Goal: Use online tool/utility: Utilize a website feature to perform a specific function

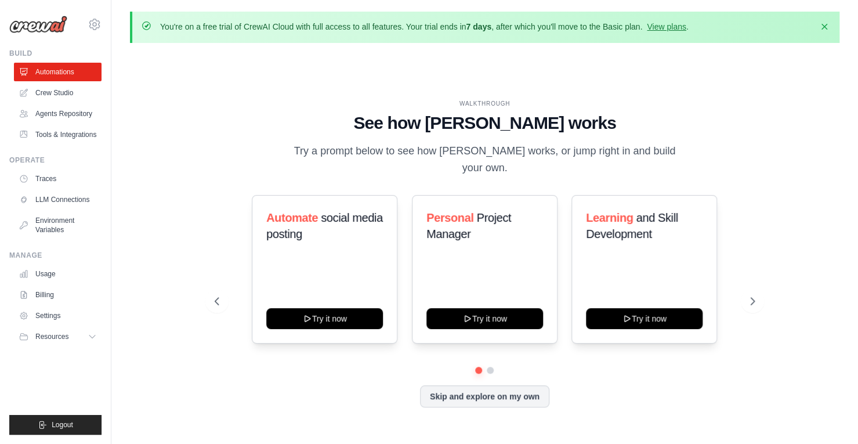
scroll to position [41, 0]
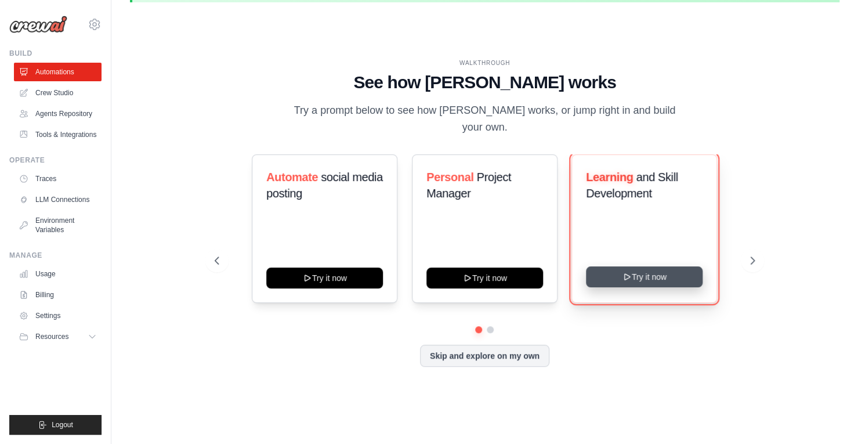
click at [644, 269] on button "Try it now" at bounding box center [644, 276] width 117 height 21
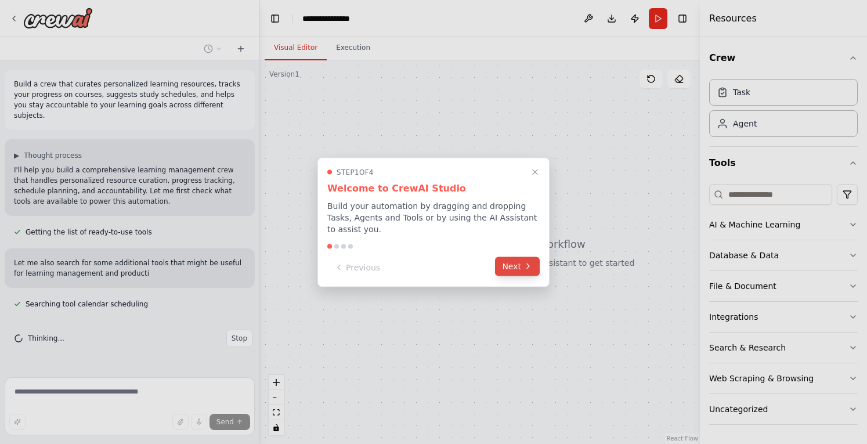
click at [514, 263] on button "Next" at bounding box center [517, 265] width 45 height 19
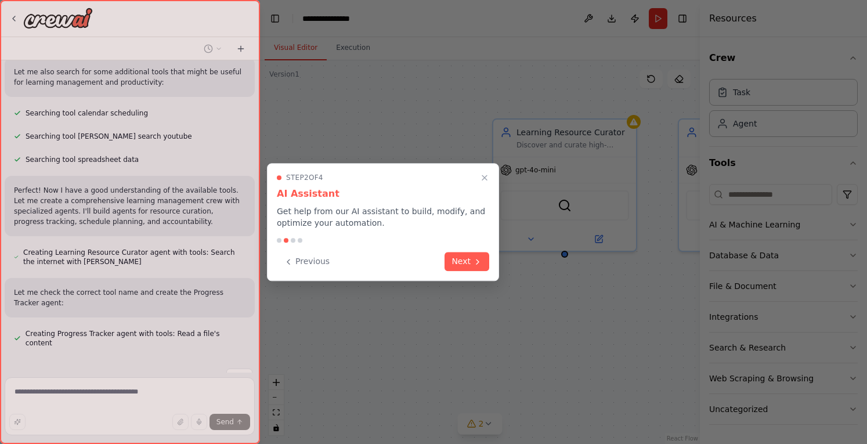
scroll to position [201, 0]
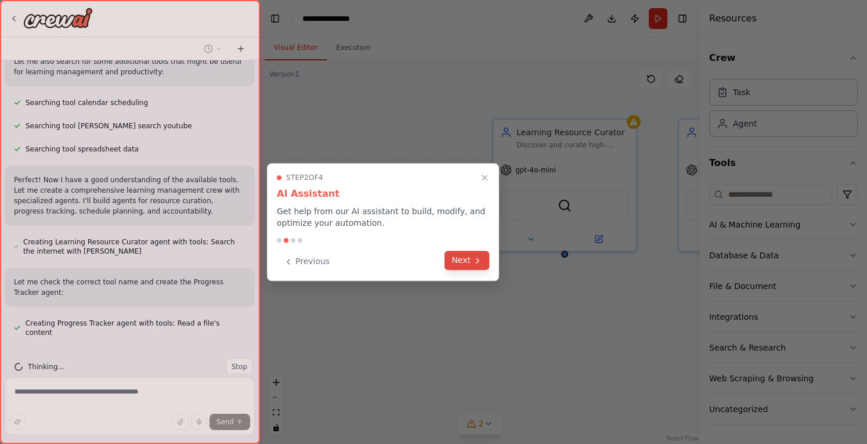
click at [461, 254] on button "Next" at bounding box center [466, 260] width 45 height 19
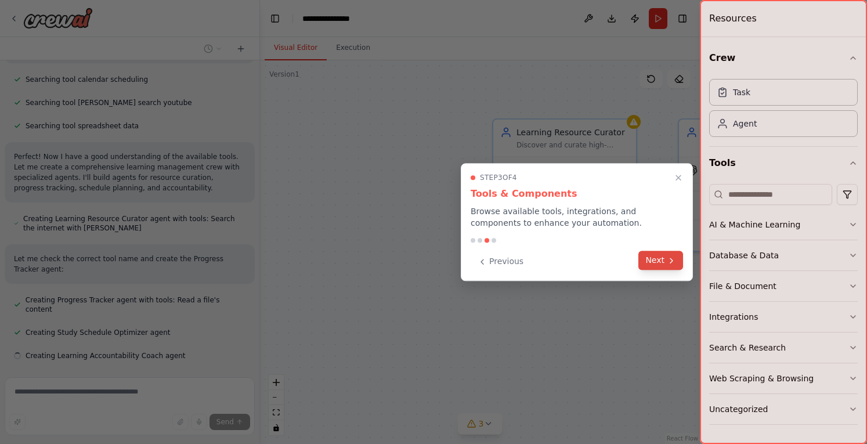
scroll to position [248, 0]
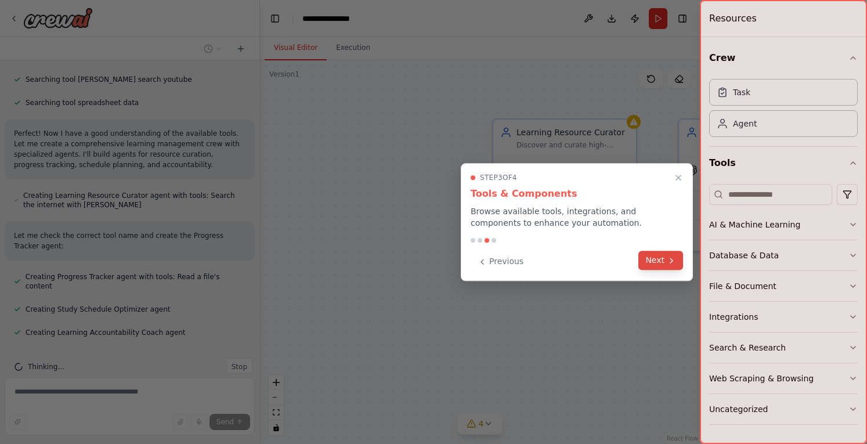
click at [658, 260] on button "Next" at bounding box center [660, 260] width 45 height 19
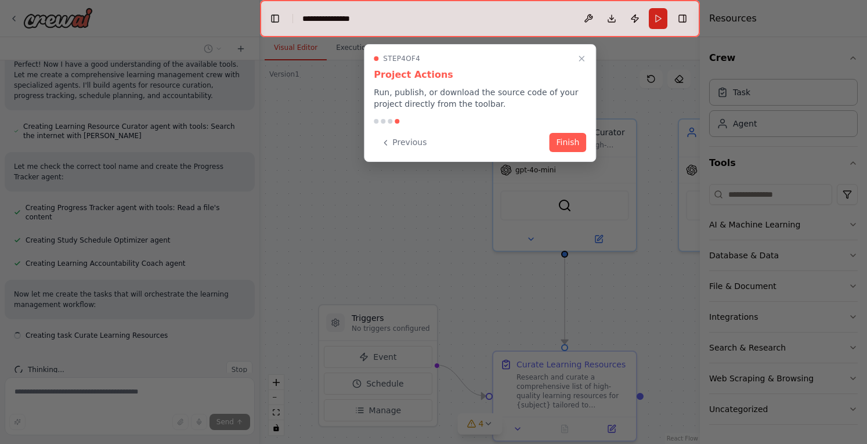
scroll to position [320, 0]
click at [572, 142] on button "Finish" at bounding box center [567, 141] width 37 height 19
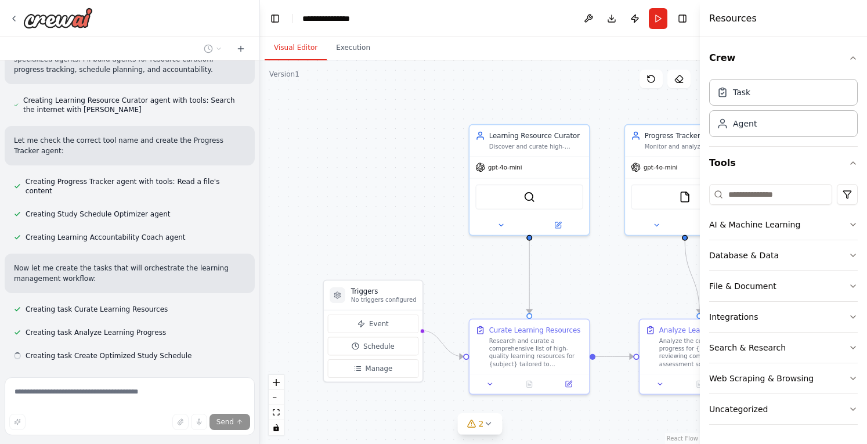
scroll to position [366, 0]
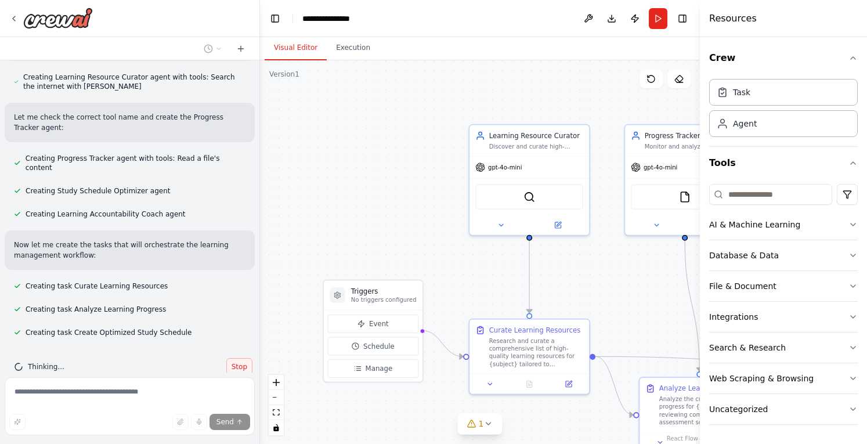
click at [233, 362] on span "Stop" at bounding box center [239, 366] width 16 height 9
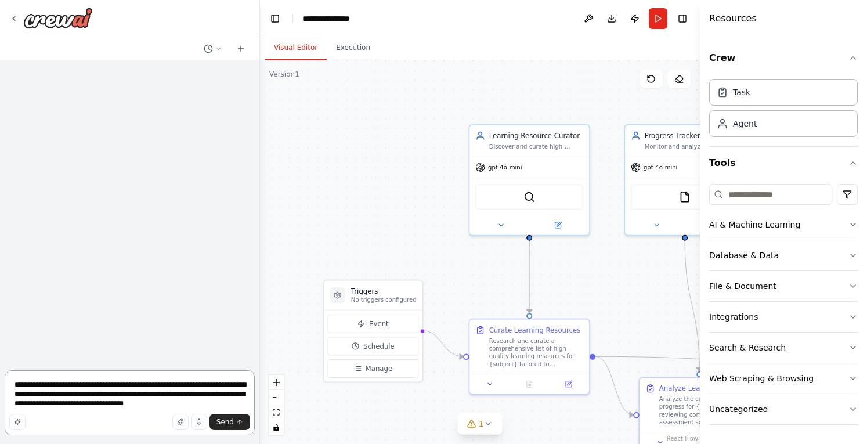
scroll to position [0, 0]
click at [351, 47] on button "Execution" at bounding box center [353, 48] width 53 height 24
click at [295, 50] on button "Visual Editor" at bounding box center [296, 48] width 62 height 24
click at [857, 226] on icon "button" at bounding box center [852, 224] width 9 height 9
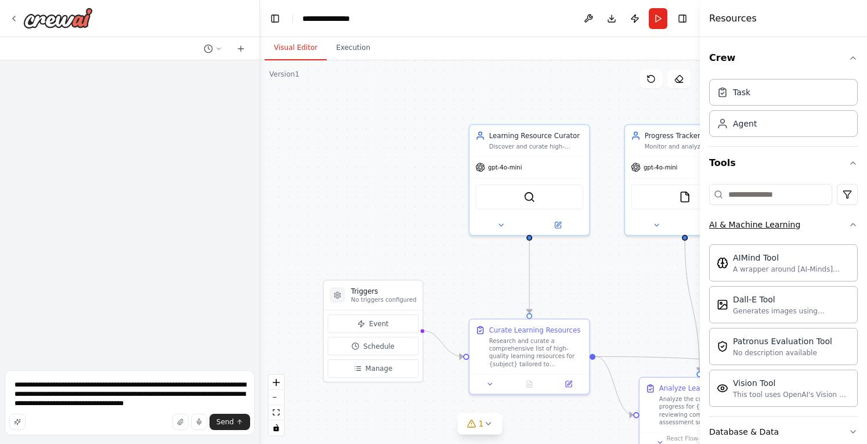
click at [848, 223] on icon "button" at bounding box center [852, 224] width 9 height 9
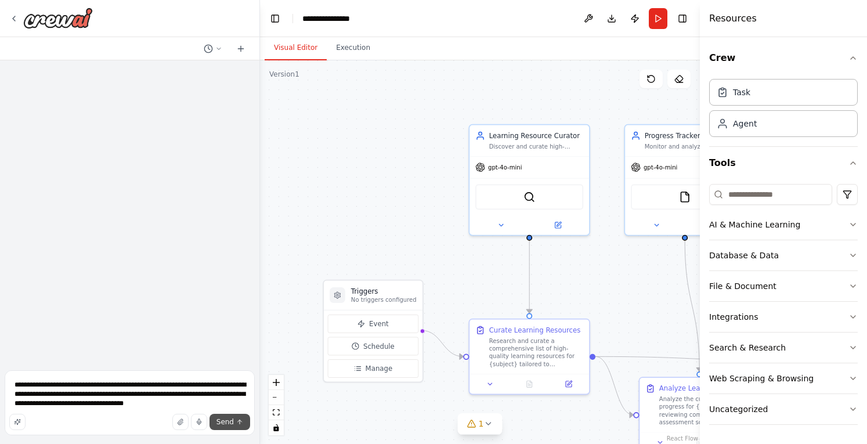
click at [233, 421] on span "Send" at bounding box center [224, 421] width 17 height 9
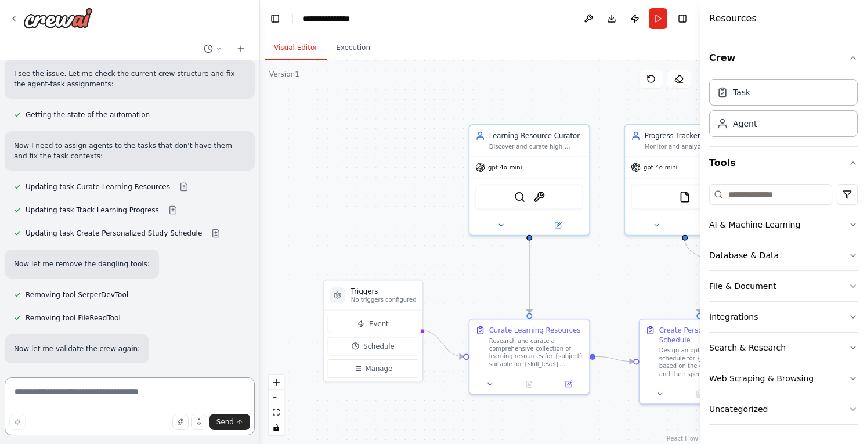
scroll to position [1247, 0]
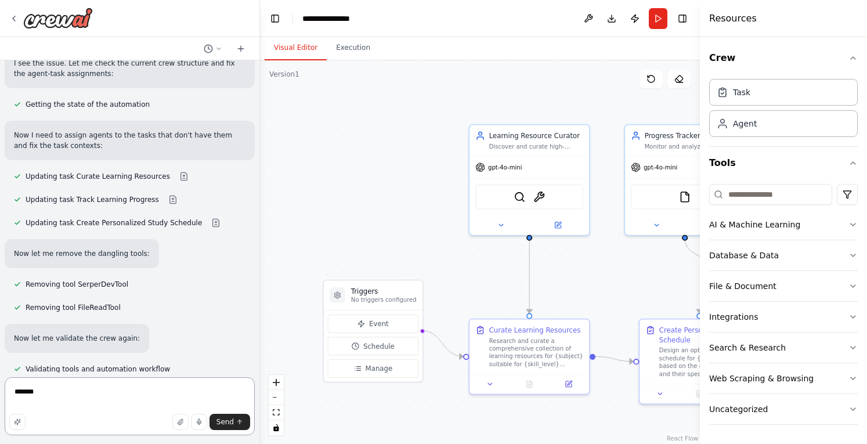
type textarea "********"
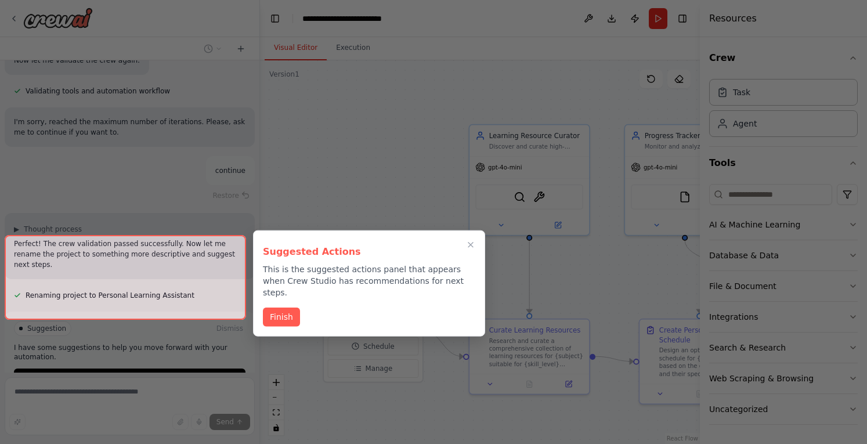
scroll to position [1530, 0]
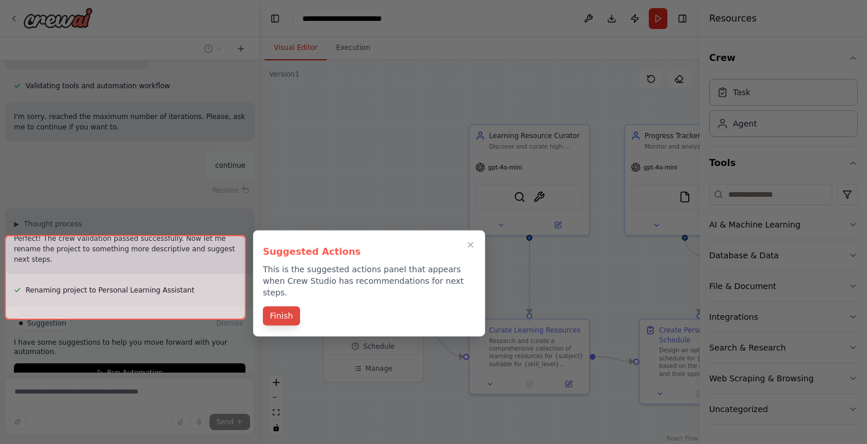
click at [284, 306] on button "Finish" at bounding box center [281, 315] width 37 height 19
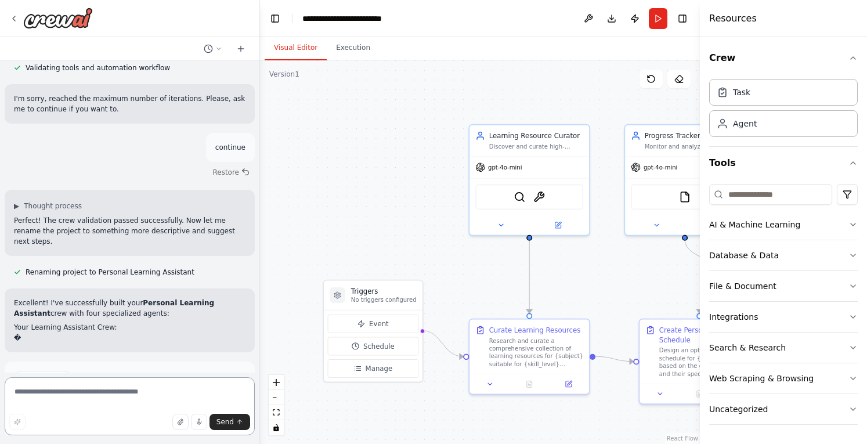
scroll to position [1559, 0]
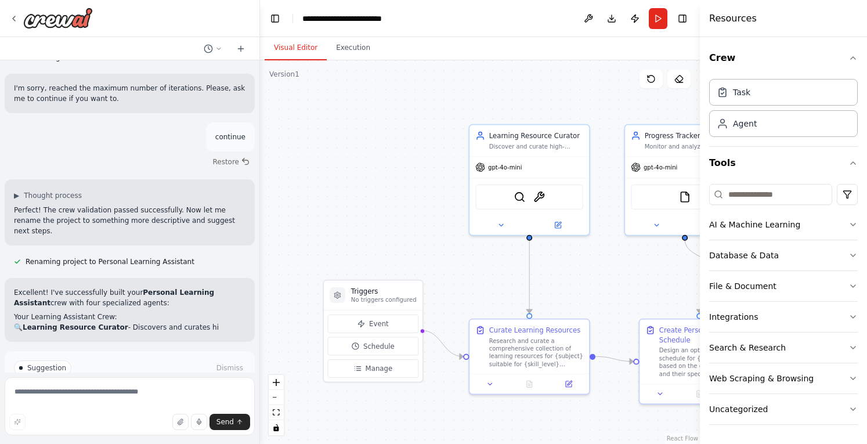
click at [121, 412] on span "Run Automation" at bounding box center [135, 416] width 56 height 9
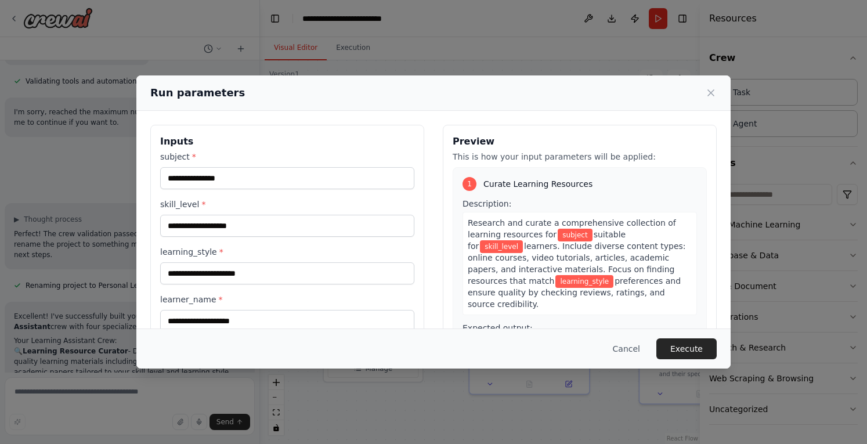
scroll to position [1545, 0]
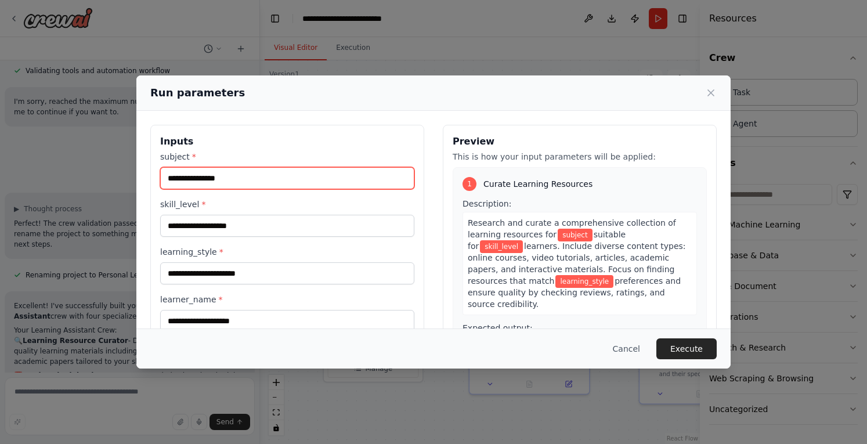
click at [214, 179] on input "subject *" at bounding box center [287, 178] width 254 height 22
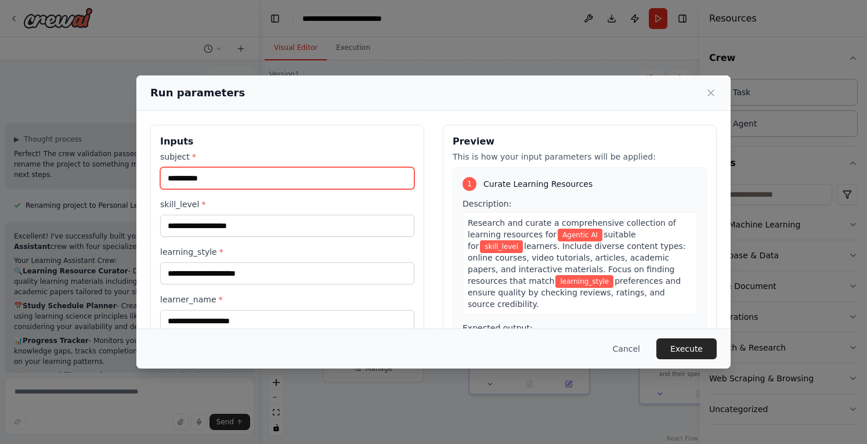
scroll to position [1629, 0]
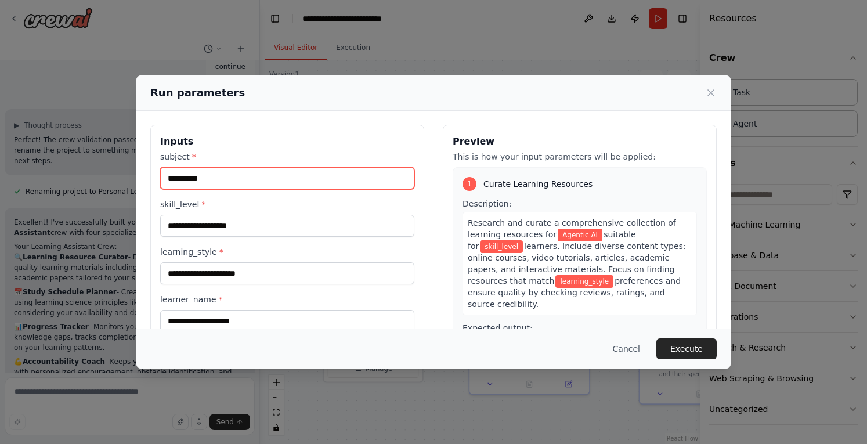
type input "**********"
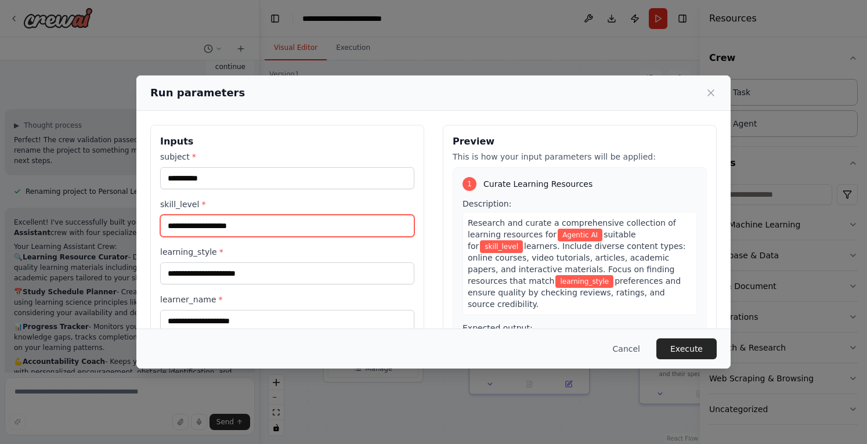
click at [197, 230] on input "skill_level *" at bounding box center [287, 226] width 254 height 22
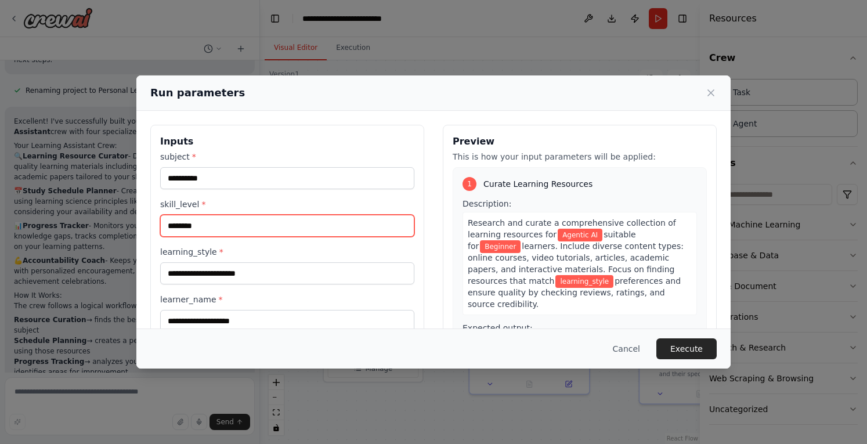
scroll to position [1740, 0]
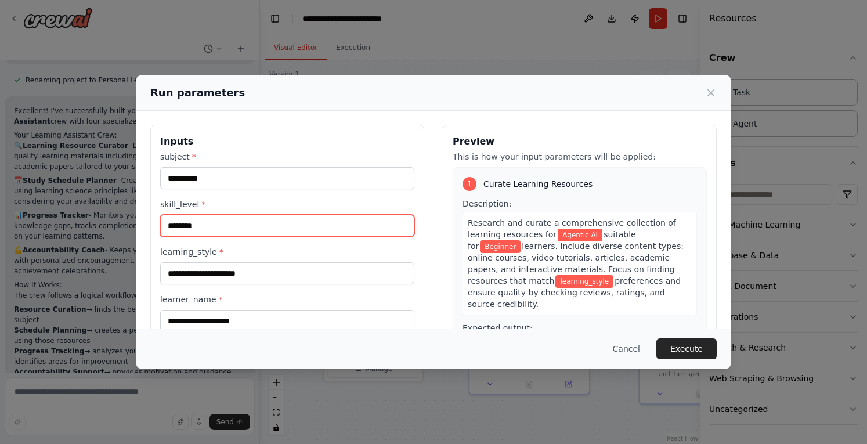
type input "********"
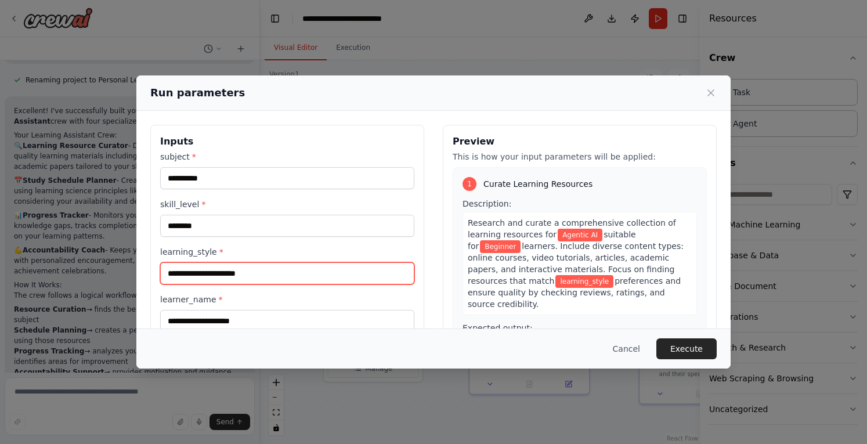
click at [222, 278] on input "learning_style *" at bounding box center [287, 273] width 254 height 22
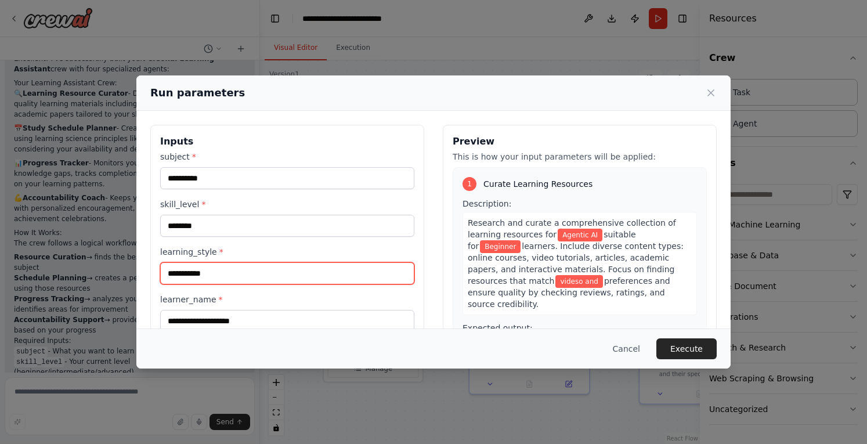
scroll to position [1803, 0]
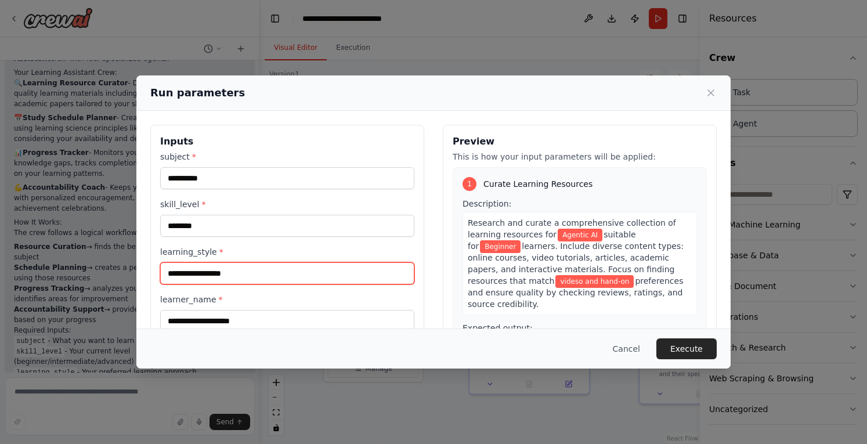
type input "**********"
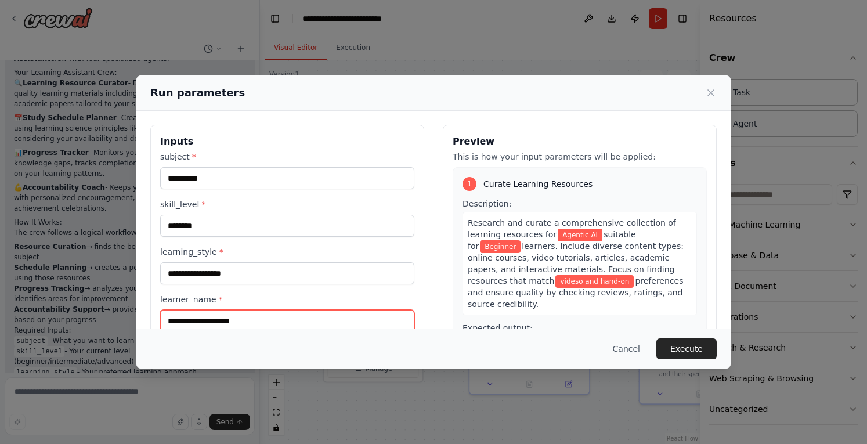
click at [208, 325] on input "learner_name *" at bounding box center [287, 321] width 254 height 22
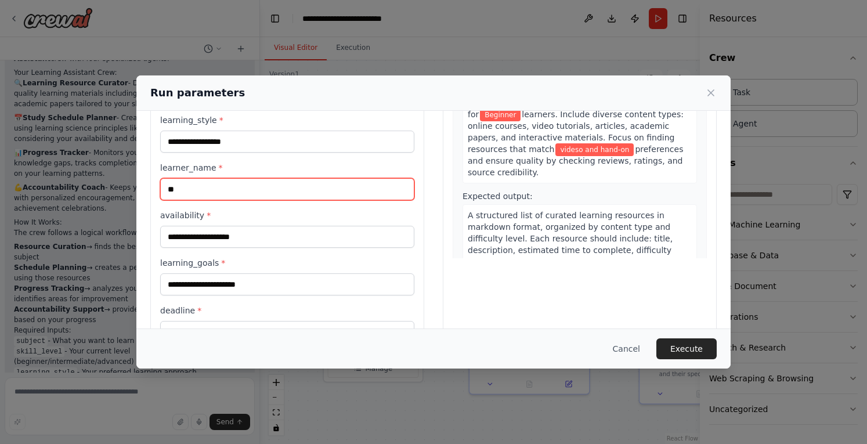
scroll to position [166, 0]
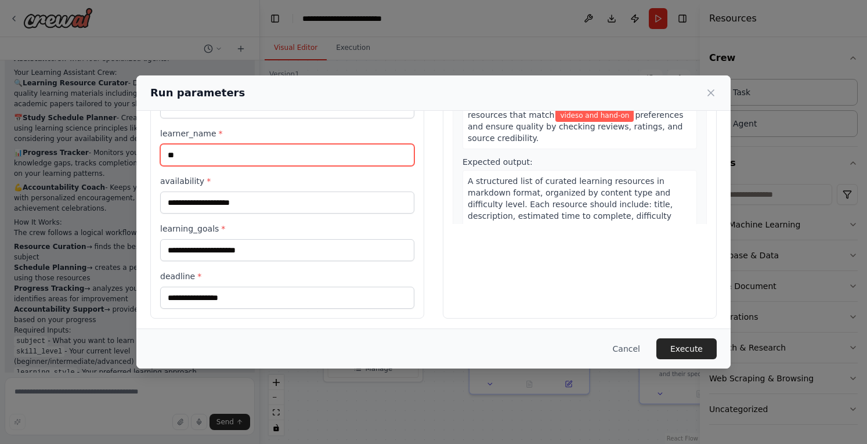
type input "**"
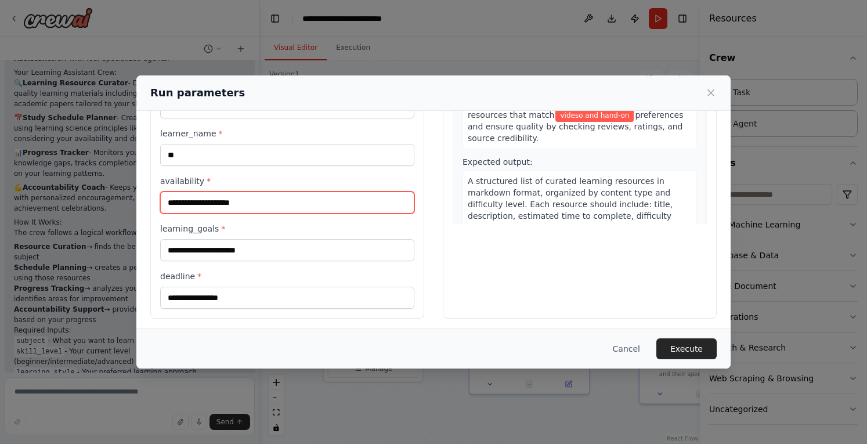
click at [207, 204] on input "availability *" at bounding box center [287, 202] width 254 height 22
type input "*****"
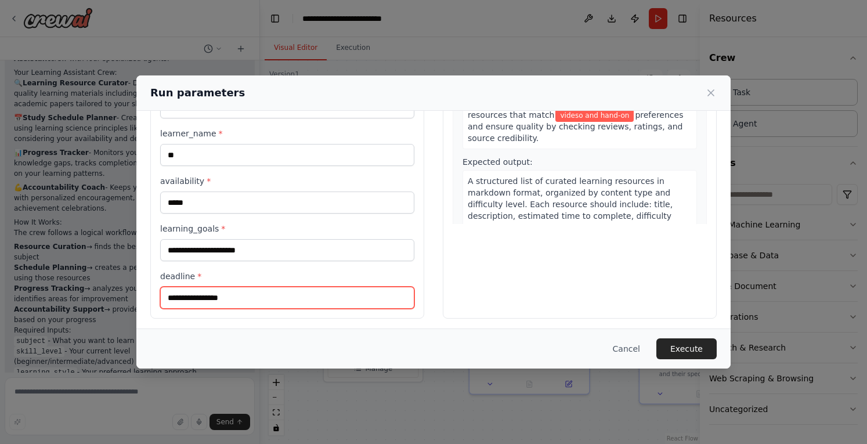
click at [201, 293] on input "deadline *" at bounding box center [287, 298] width 254 height 22
type input "**********"
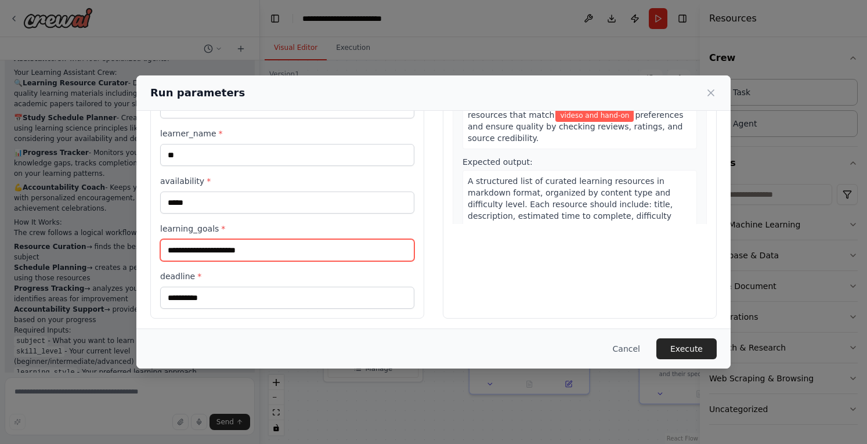
click at [223, 245] on input "learning_goals *" at bounding box center [287, 250] width 254 height 22
type input "**********"
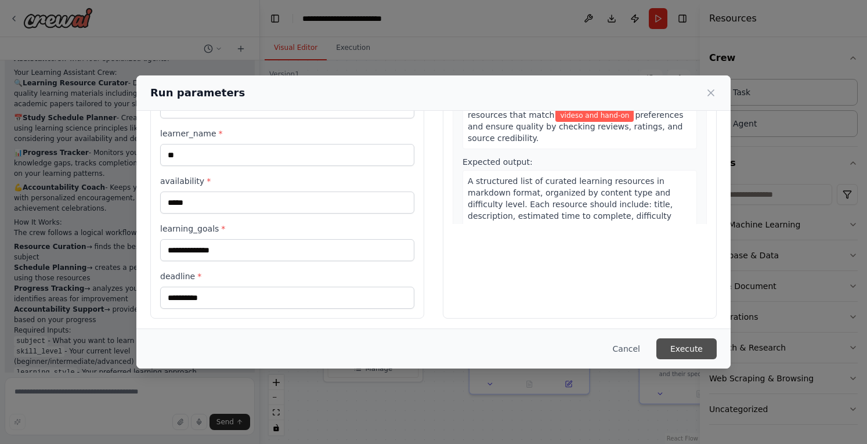
click at [684, 345] on button "Execute" at bounding box center [686, 348] width 60 height 21
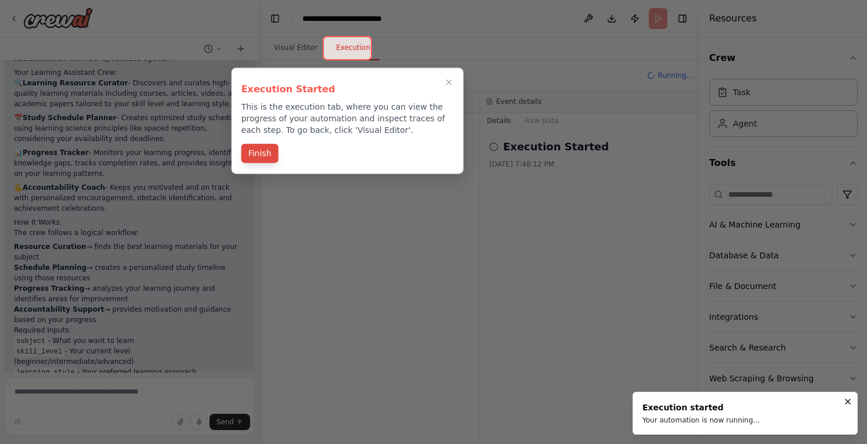
click at [255, 148] on button "Finish" at bounding box center [259, 153] width 37 height 19
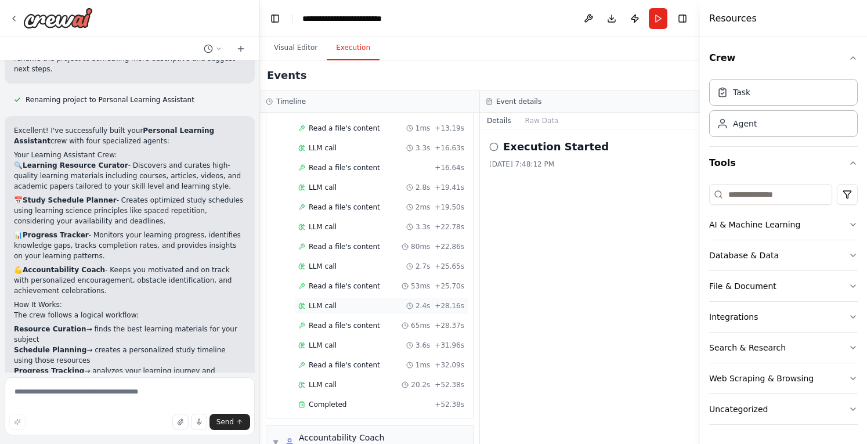
scroll to position [1404, 0]
